Goal: Task Accomplishment & Management: Use online tool/utility

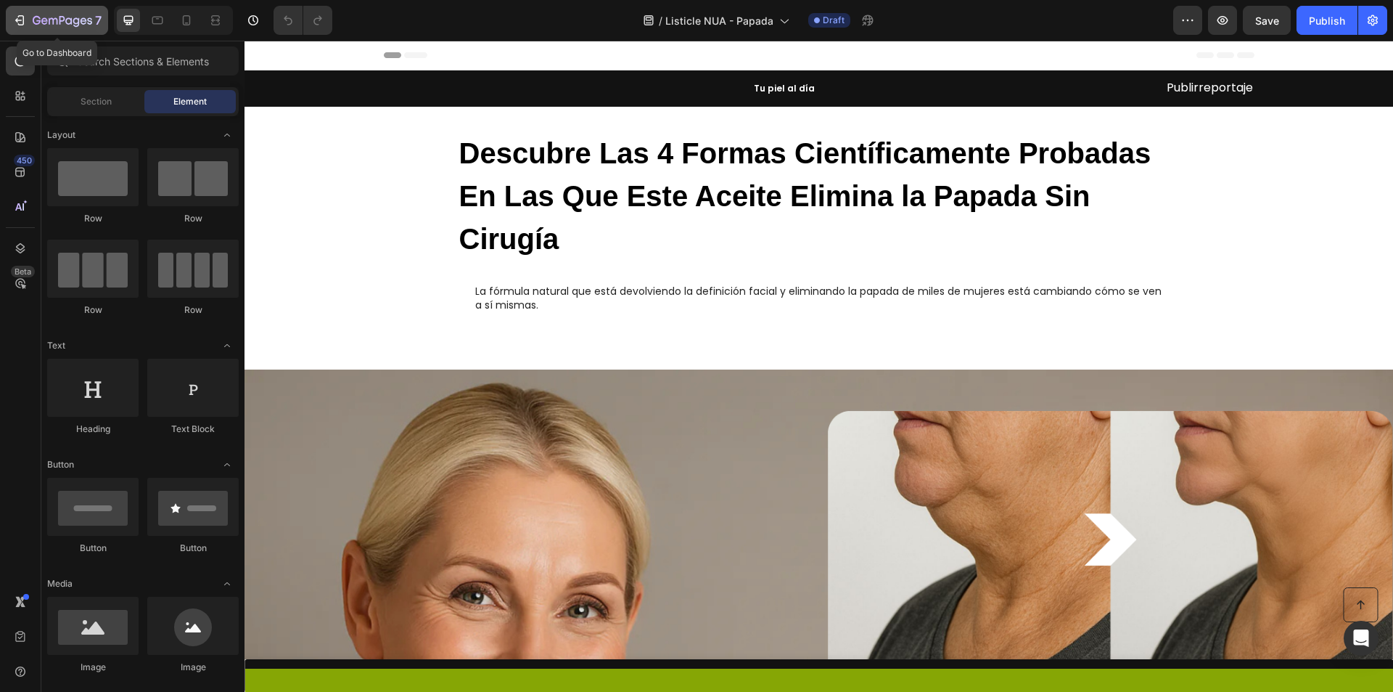
click at [24, 14] on icon "button" at bounding box center [19, 20] width 15 height 15
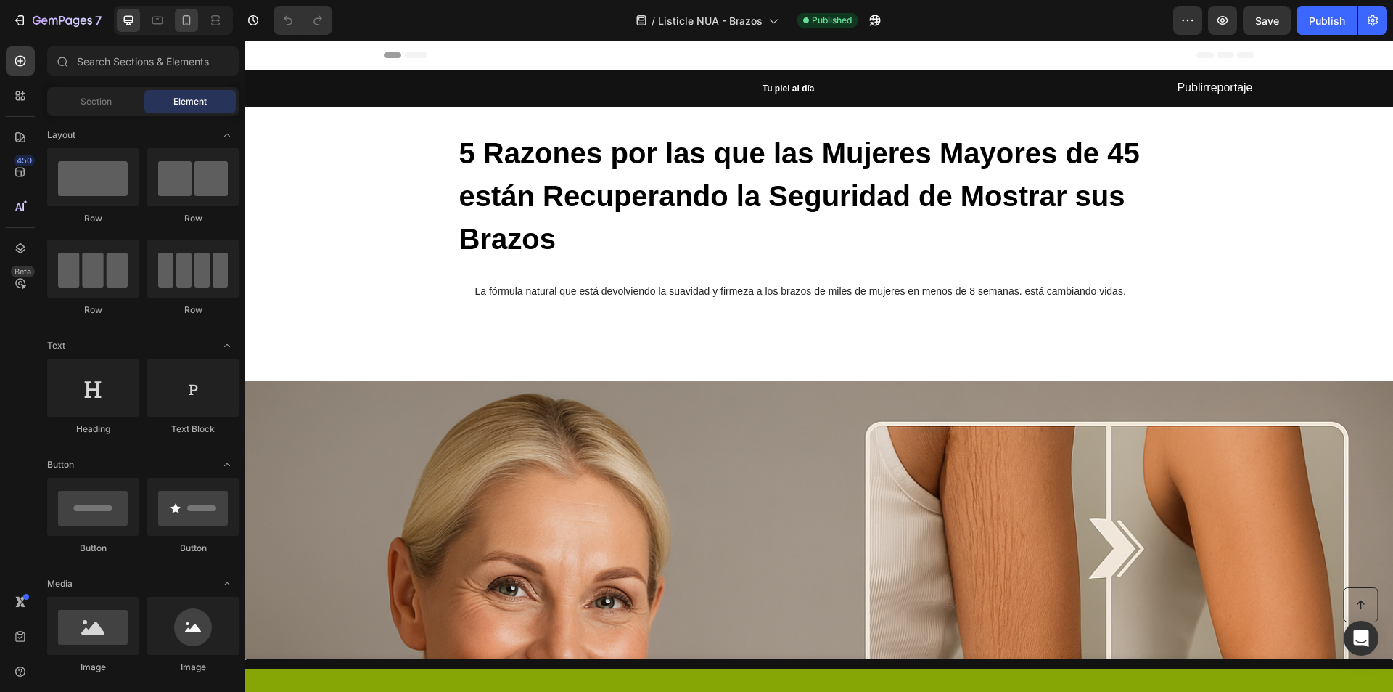
click at [184, 30] on div at bounding box center [186, 20] width 23 height 23
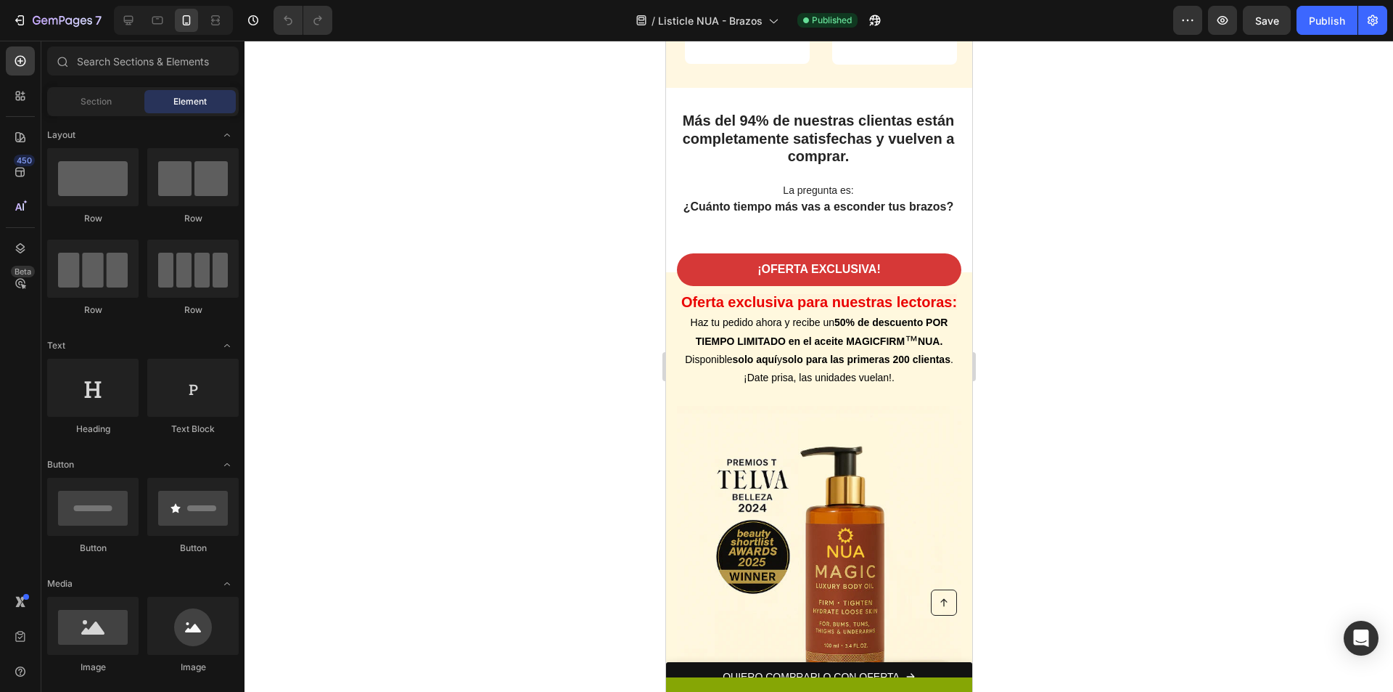
scroll to position [6966, 0]
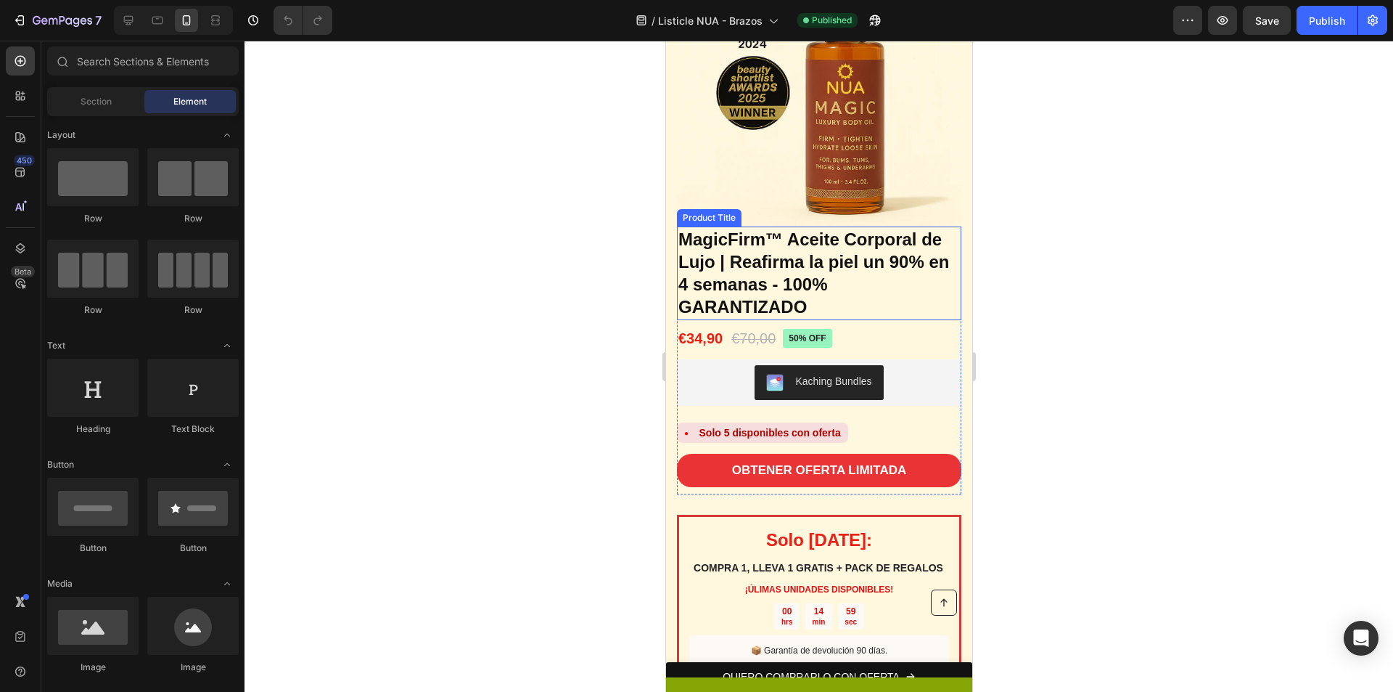
click at [753, 253] on h1 "MagicFirm™ Aceite Corporal de Lujo | Reafirma la piel un 90% en 4 semanas - 100…" at bounding box center [818, 273] width 284 height 94
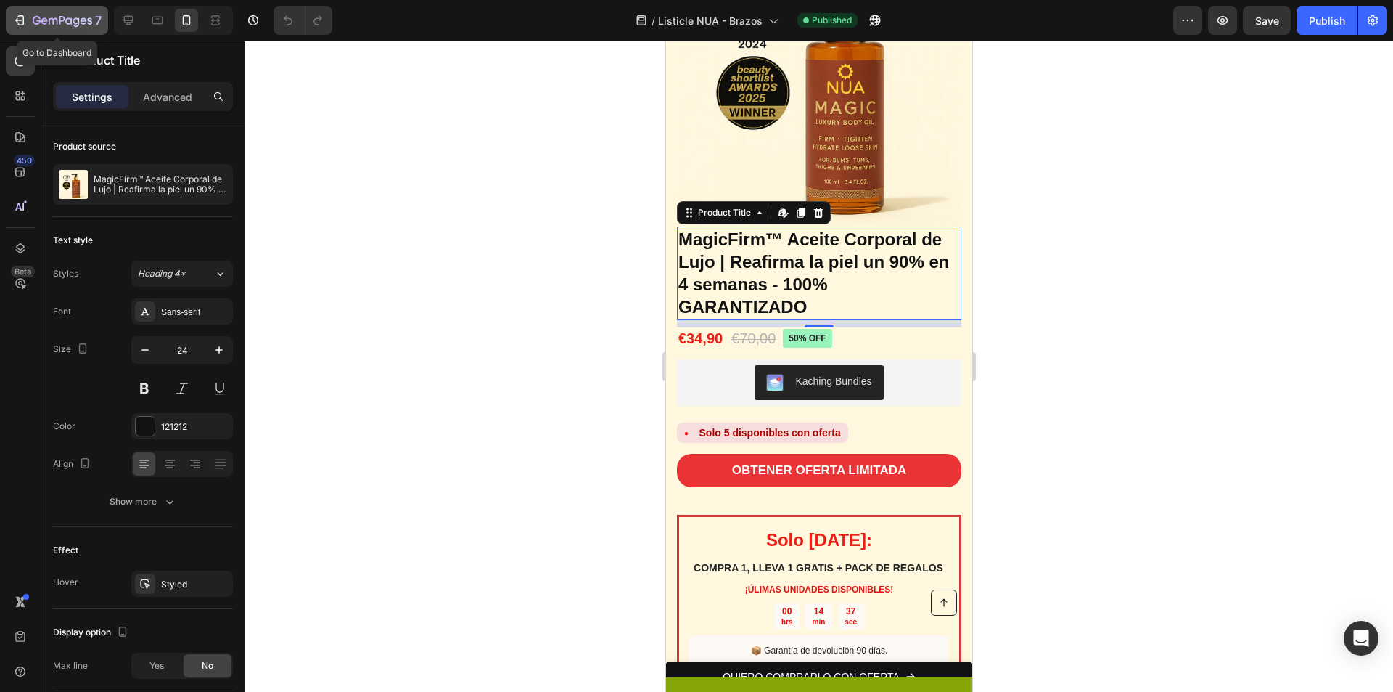
click at [22, 17] on icon "button" at bounding box center [19, 20] width 15 height 15
